Goal: Task Accomplishment & Management: Manage account settings

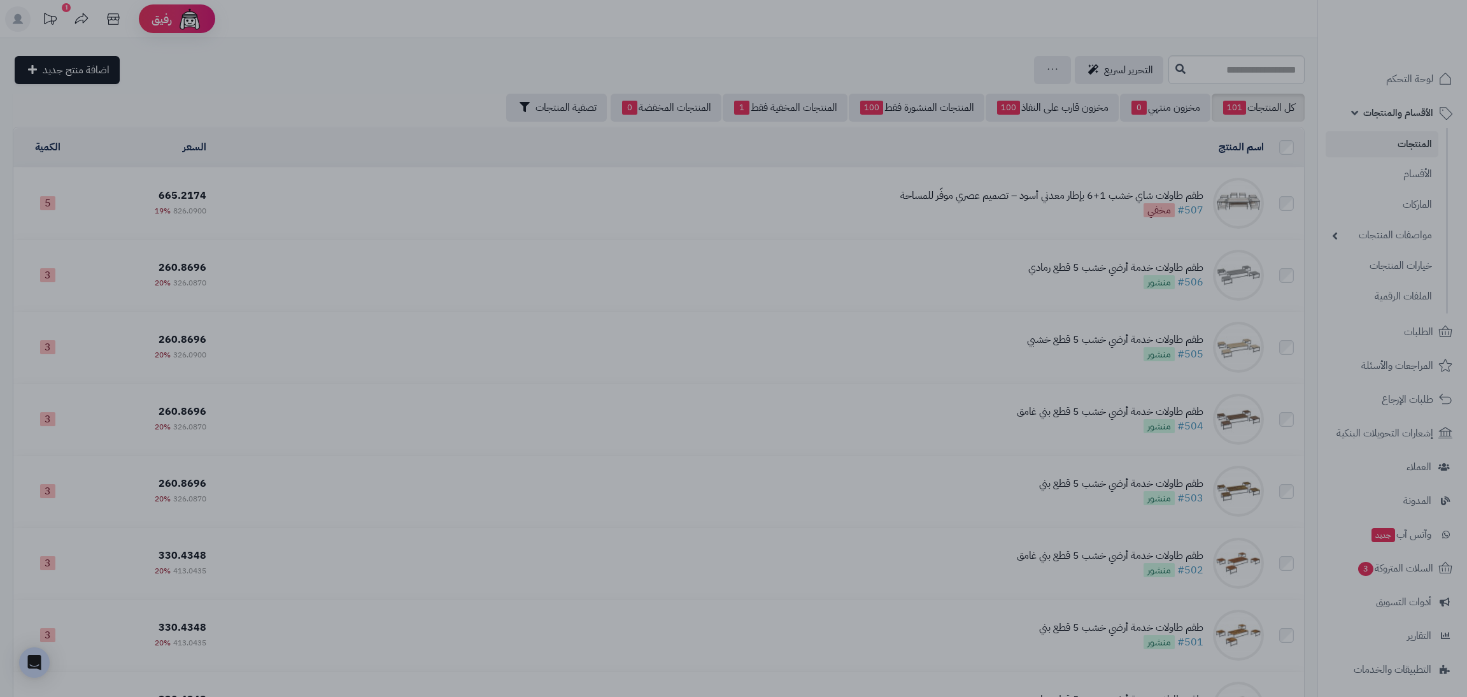
click at [505, 237] on div at bounding box center [733, 348] width 1467 height 697
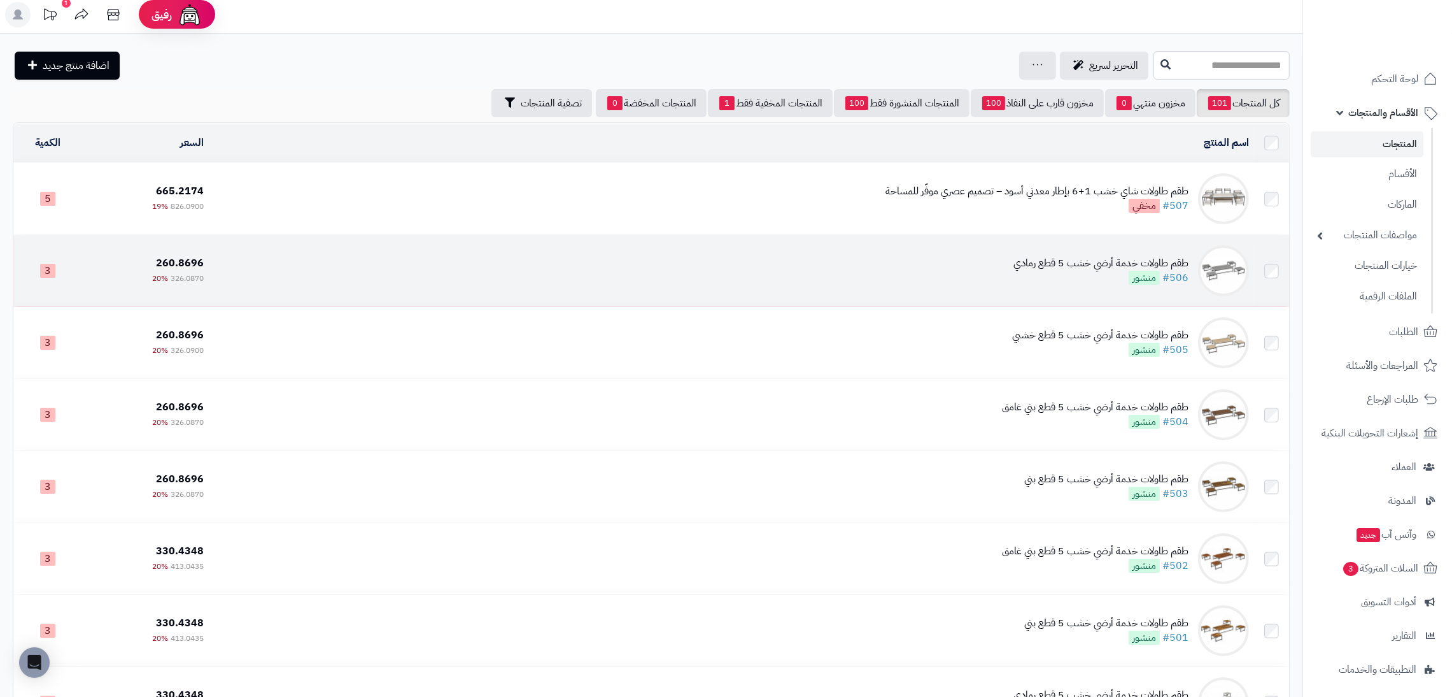
scroll to position [3, 0]
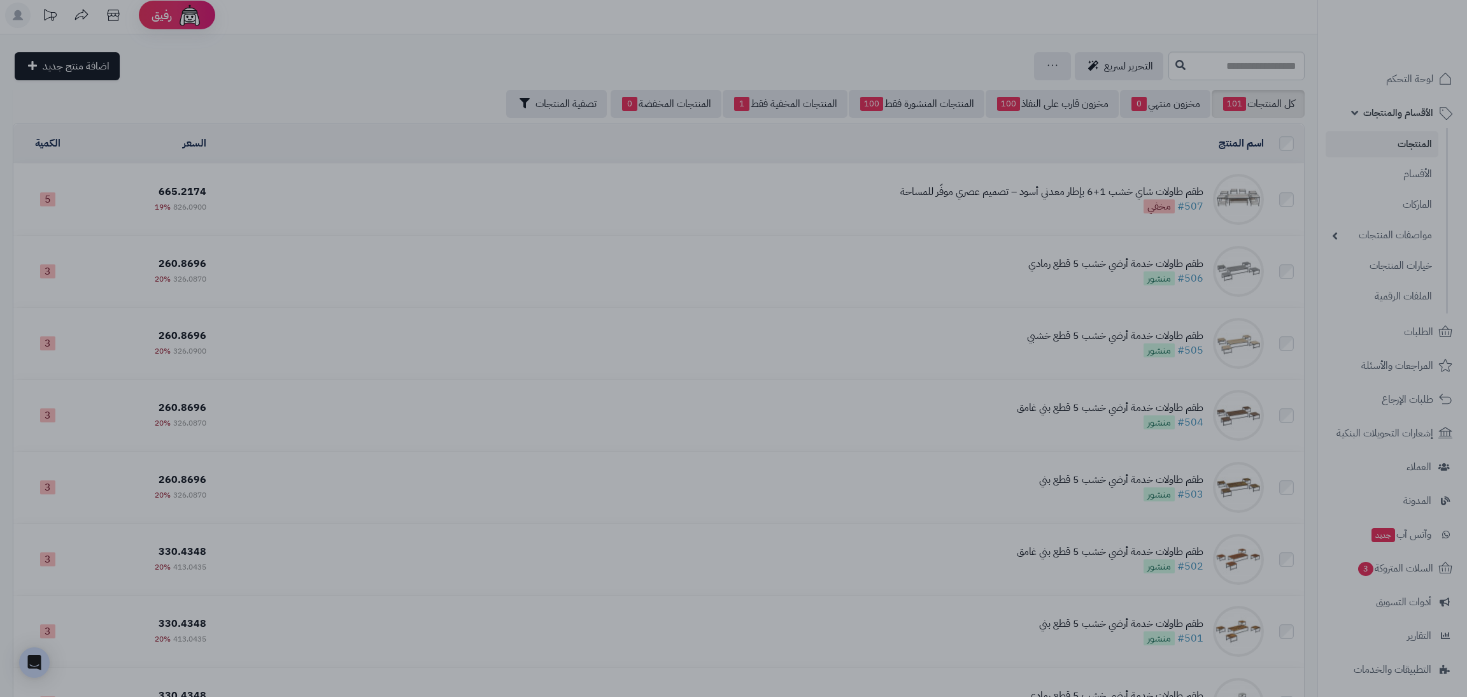
click at [690, 533] on div at bounding box center [733, 348] width 1467 height 697
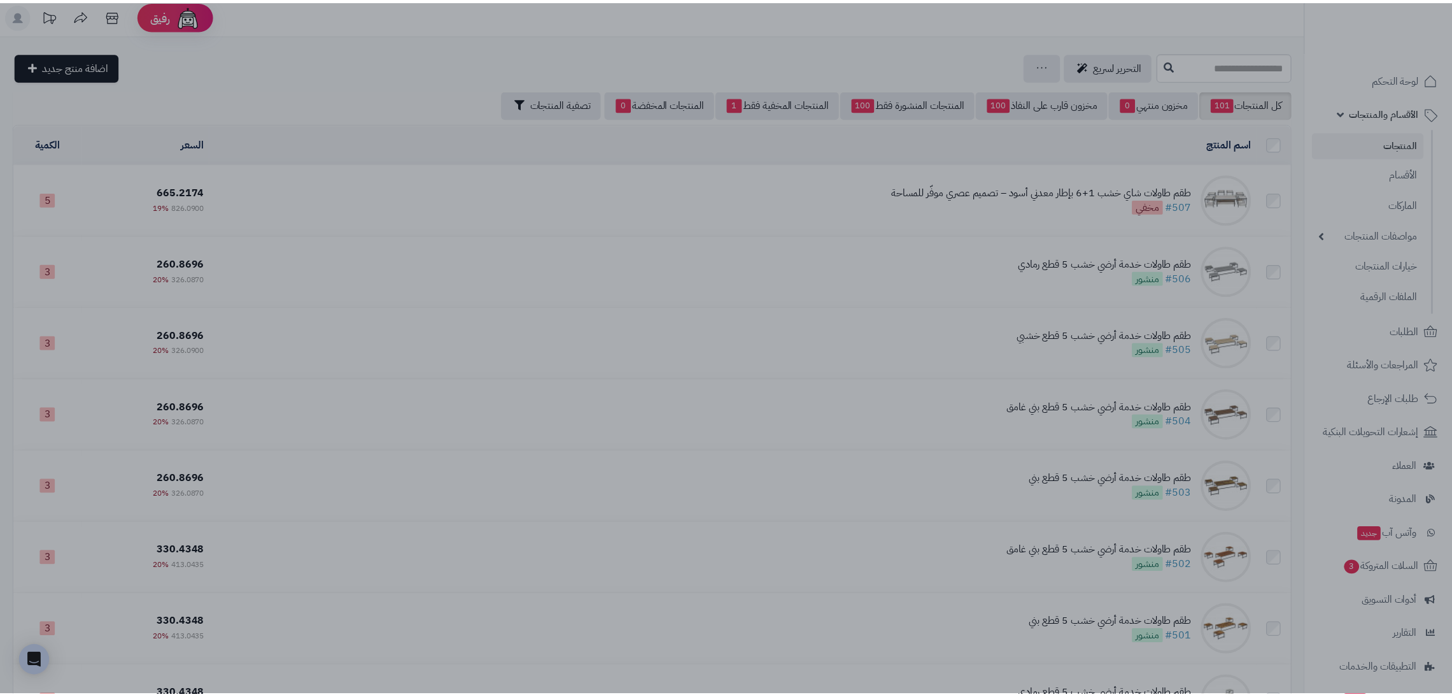
scroll to position [3, 0]
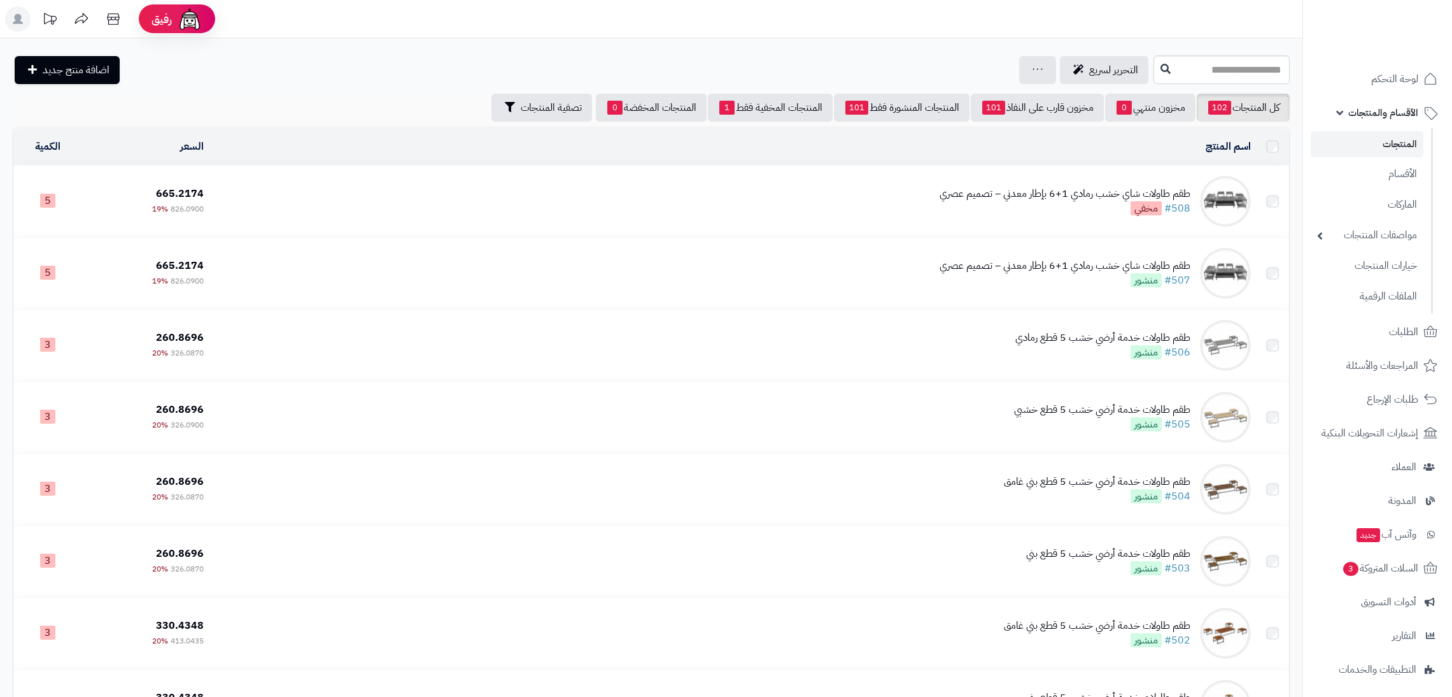
scroll to position [3, 0]
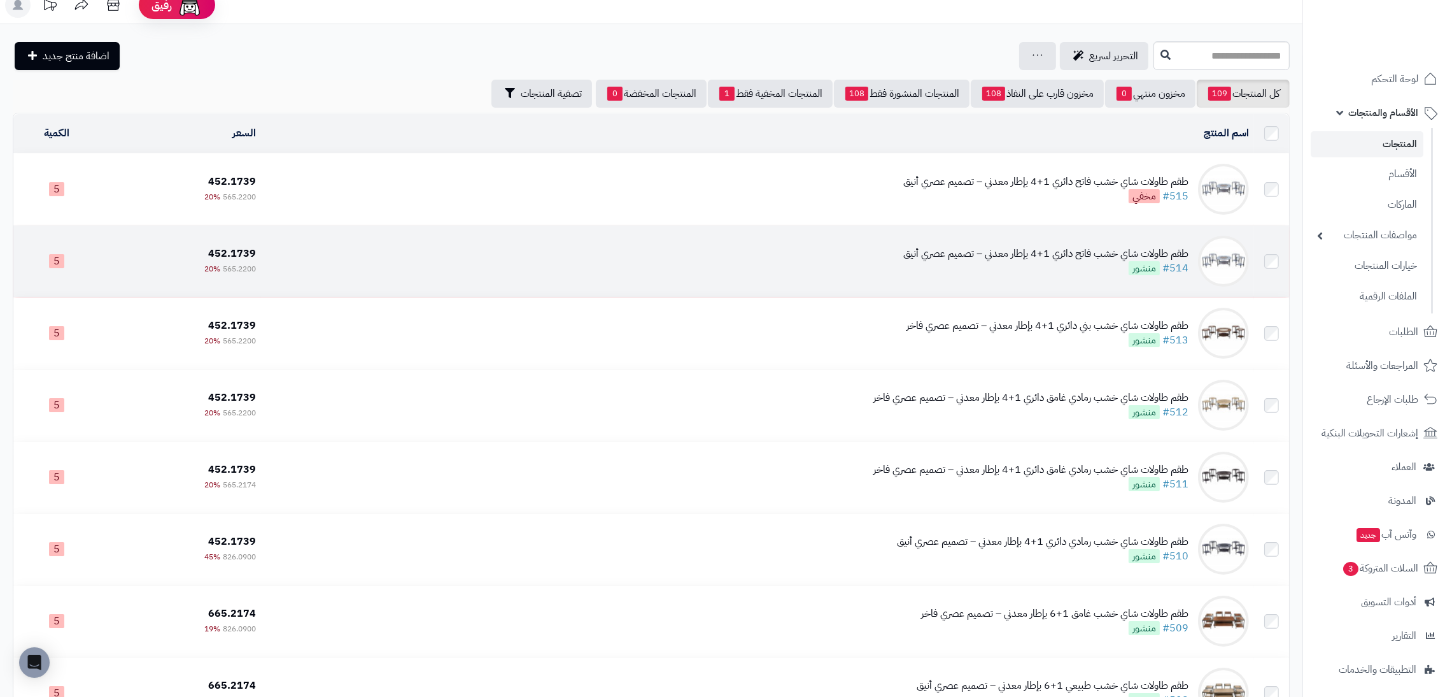
scroll to position [13, 0]
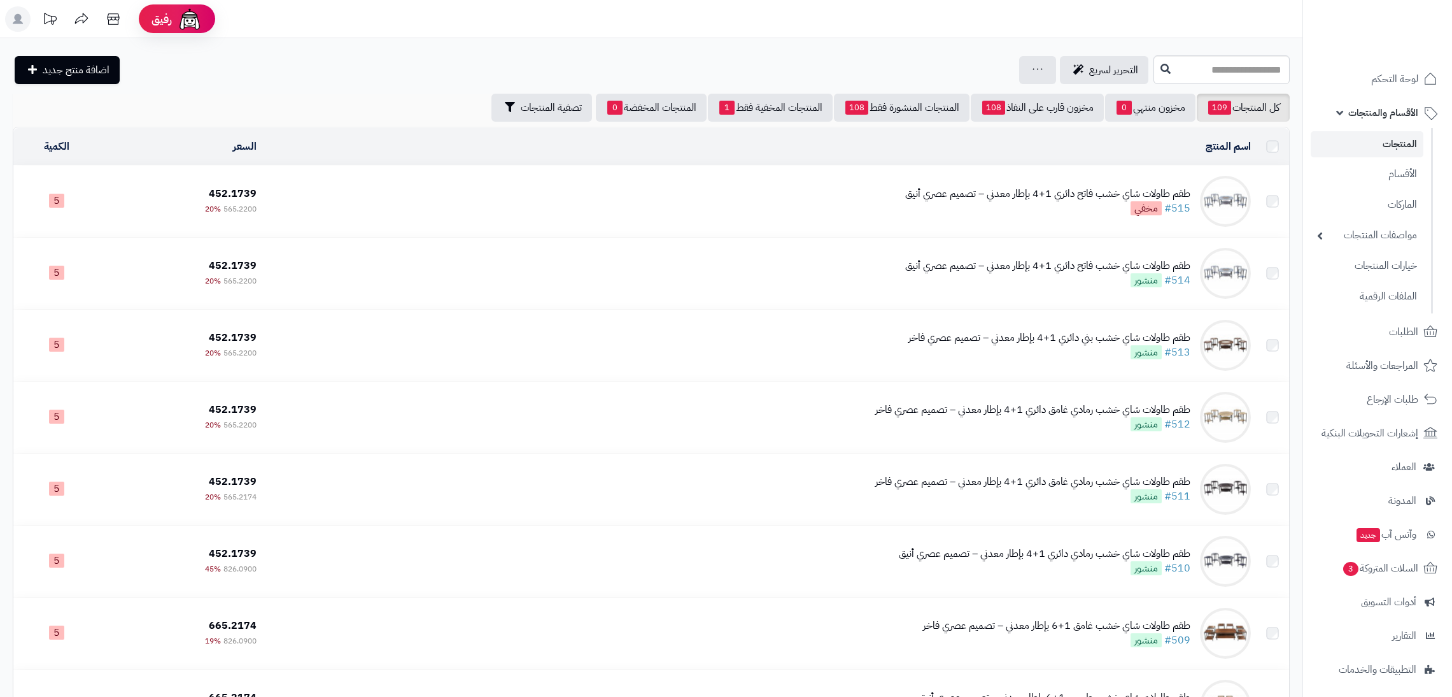
scroll to position [13, 0]
